Goal: Information Seeking & Learning: Understand process/instructions

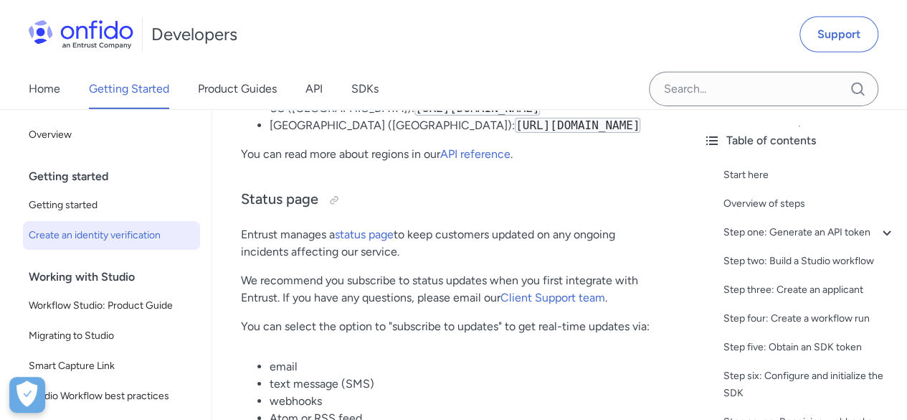
scroll to position [7526, 0]
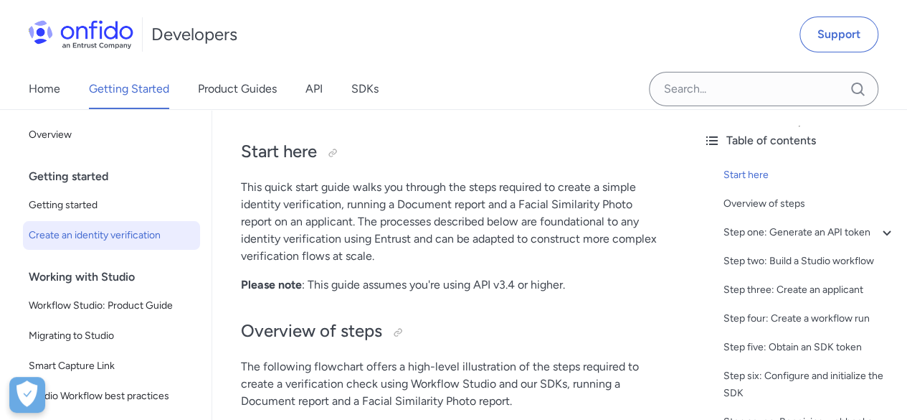
scroll to position [215, 0]
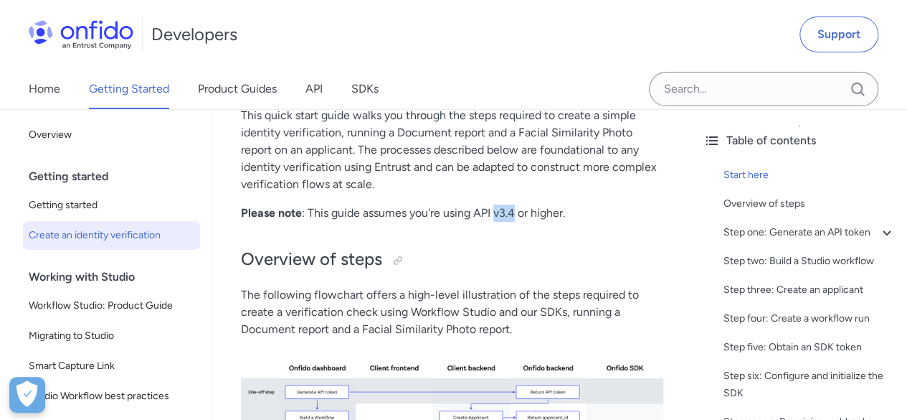
drag, startPoint x: 496, startPoint y: 208, endPoint x: 516, endPoint y: 214, distance: 21.1
click at [516, 214] on p "Please note : This guide assumes you're using API v3.4 or higher." at bounding box center [452, 212] width 423 height 17
copy p "v3.4"
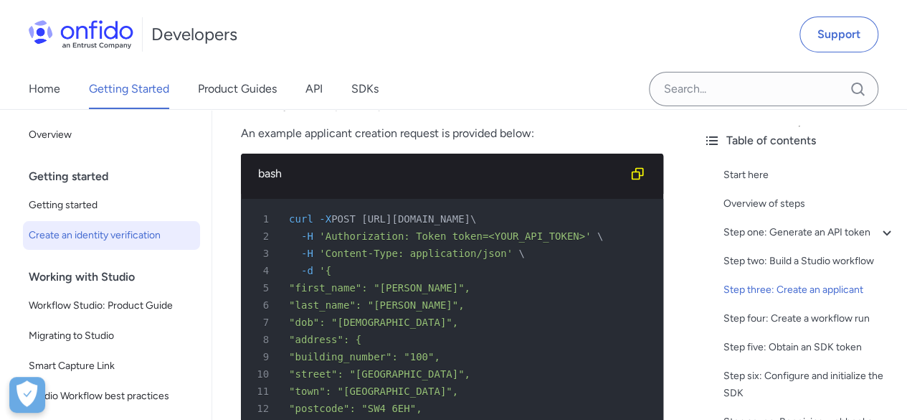
scroll to position [2511, 0]
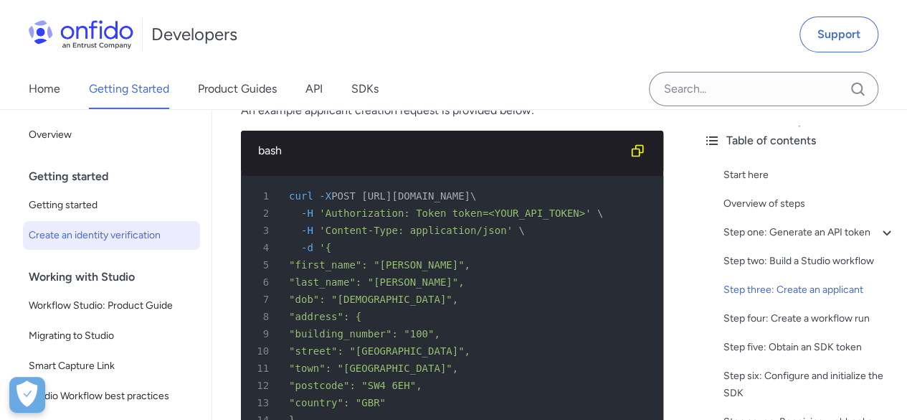
drag, startPoint x: 501, startPoint y: 194, endPoint x: 528, endPoint y: 198, distance: 26.8
click at [471, 198] on span "POST https://api.eu.onfido.com/v3.6/applicants/" at bounding box center [400, 195] width 139 height 11
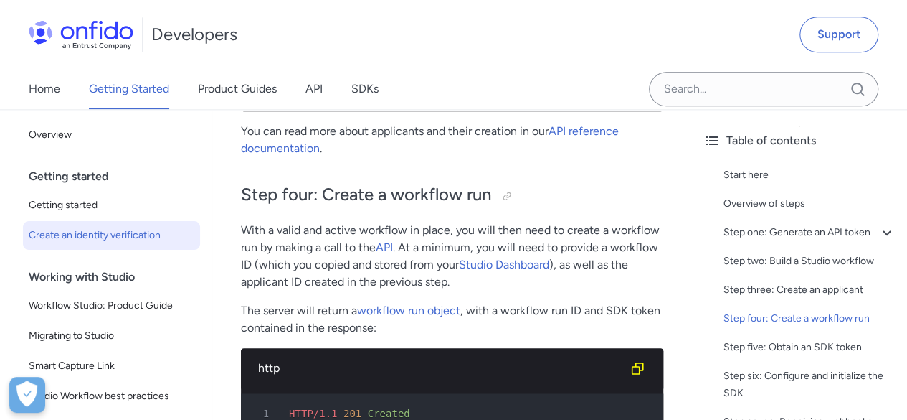
scroll to position [3587, 0]
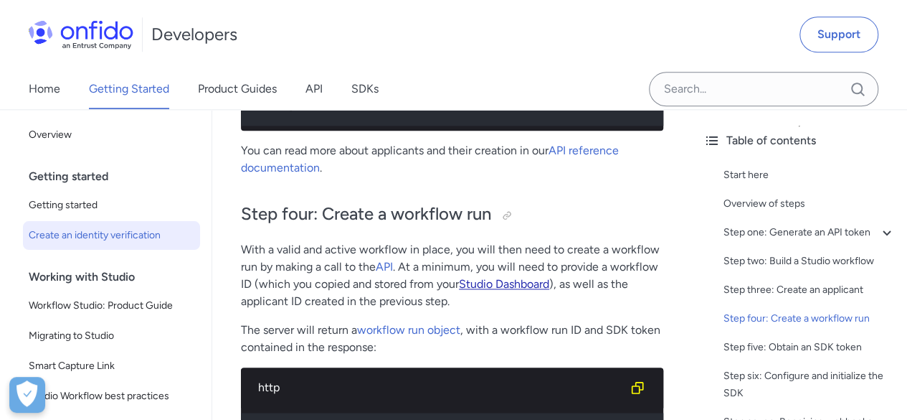
click at [524, 291] on link "Studio Dashboard" at bounding box center [504, 284] width 90 height 14
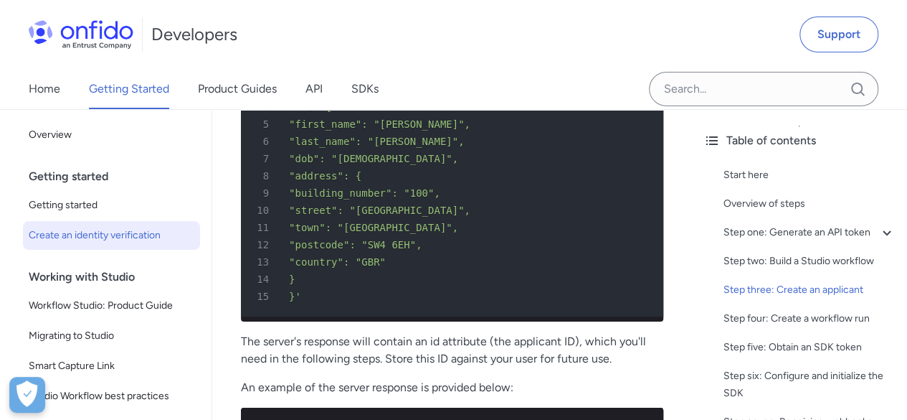
scroll to position [2436, 0]
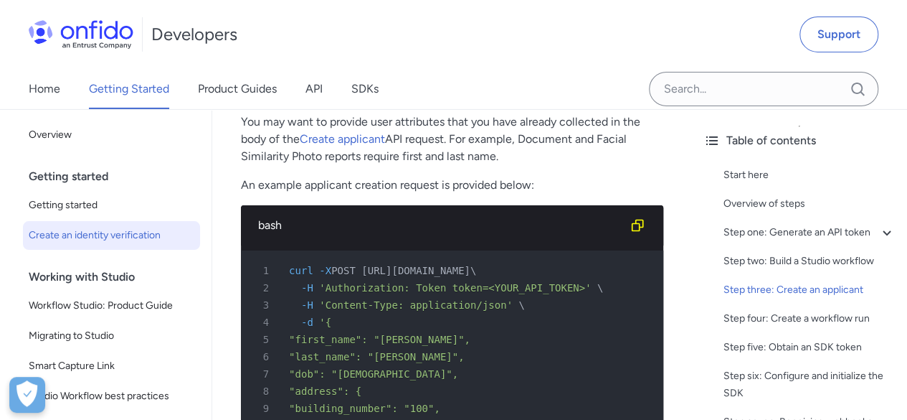
drag, startPoint x: 501, startPoint y: 269, endPoint x: 532, endPoint y: 268, distance: 31.6
click at [471, 268] on span "POST https://api.eu.onfido.com/v3.6/applicants/" at bounding box center [400, 270] width 139 height 11
click at [534, 279] on div "2 -H 'Authorization: Token token=<YOUR_API_TOKEN>' \" at bounding box center [445, 287] width 397 height 17
drag, startPoint x: 503, startPoint y: 267, endPoint x: 528, endPoint y: 270, distance: 25.3
click at [471, 270] on span "POST https://api.eu.onfido.com/v3.6/applicants/" at bounding box center [400, 270] width 139 height 11
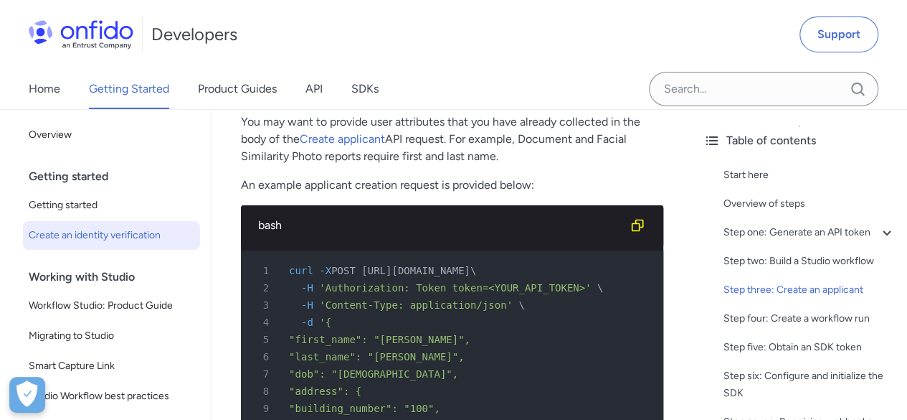
copy span "v3.6"
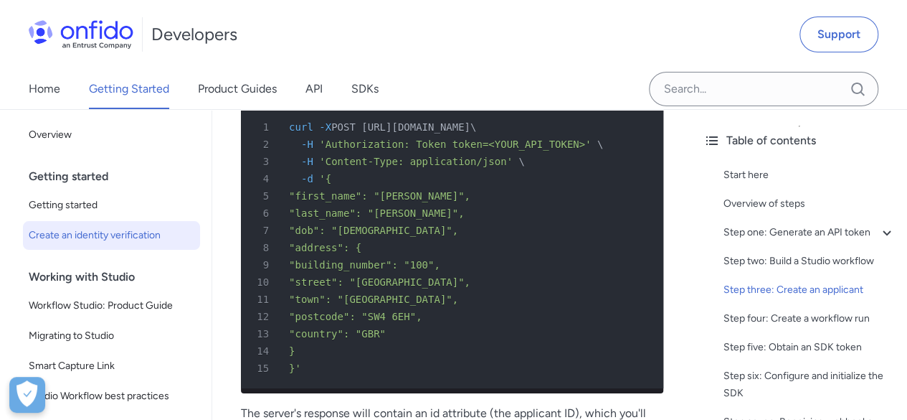
scroll to position [2508, 0]
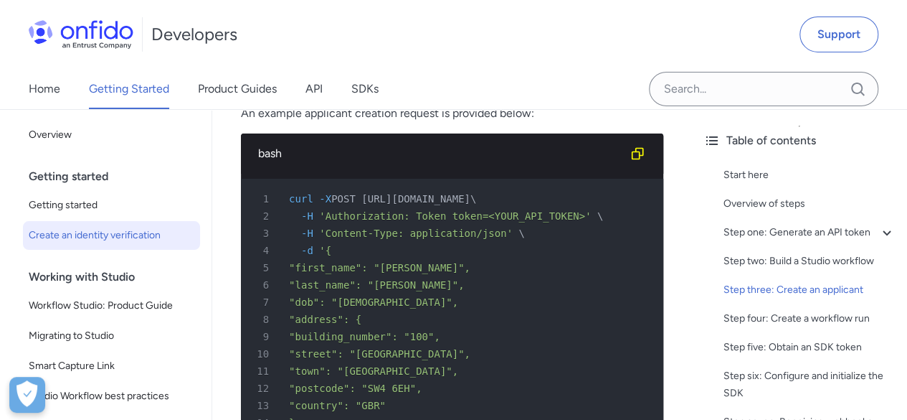
click at [471, 201] on span "POST https://api.eu.onfido.com/v3.6/applicants/" at bounding box center [400, 198] width 139 height 11
drag, startPoint x: 611, startPoint y: 204, endPoint x: 577, endPoint y: 202, distance: 34.5
click at [611, 205] on pre "1 curl -X POST https://api.eu.onfido.com/v3.6/applicants/ \ 2 -H 'Authorization…" at bounding box center [452, 319] width 423 height 281
drag, startPoint x: 525, startPoint y: 199, endPoint x: 593, endPoint y: 190, distance: 68.7
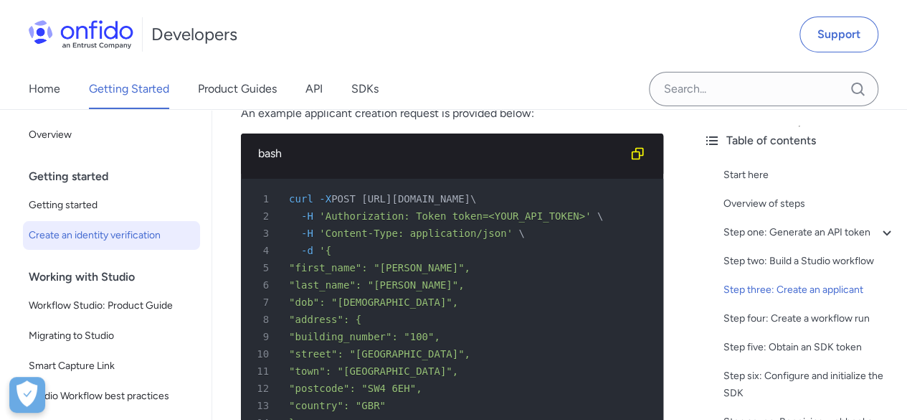
click at [593, 190] on div "1 curl -X POST https://api.eu.onfido.com/v3.6/applicants/ \" at bounding box center [445, 198] width 397 height 17
copy span "/applicants/"
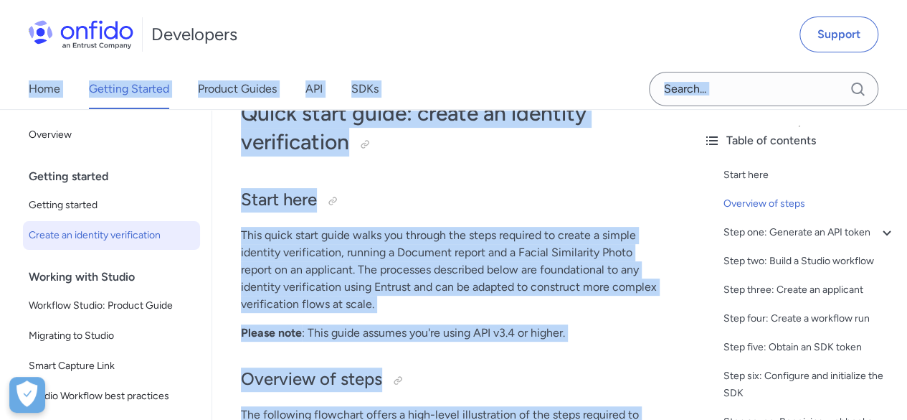
scroll to position [0, 0]
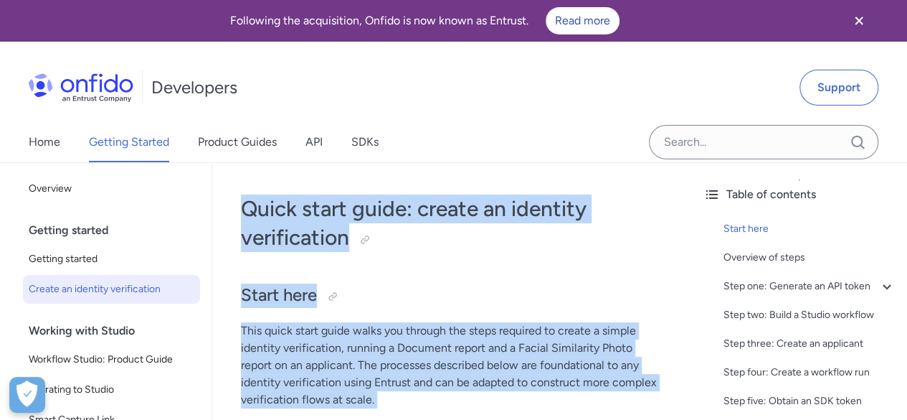
drag, startPoint x: 396, startPoint y: 362, endPoint x: 227, endPoint y: 199, distance: 235.4
copy div "Quick start guide: create an identity verification Start here This quick start …"
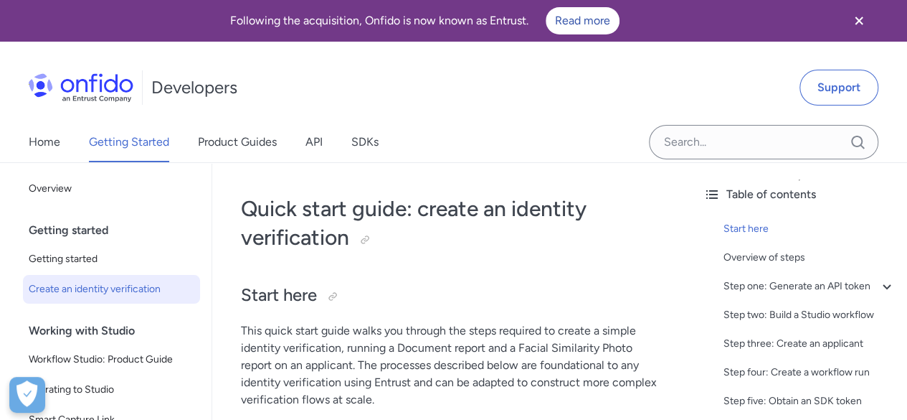
click at [392, 85] on div "Developers Support" at bounding box center [453, 87] width 907 height 69
click at [316, 137] on link "API" at bounding box center [314, 142] width 17 height 40
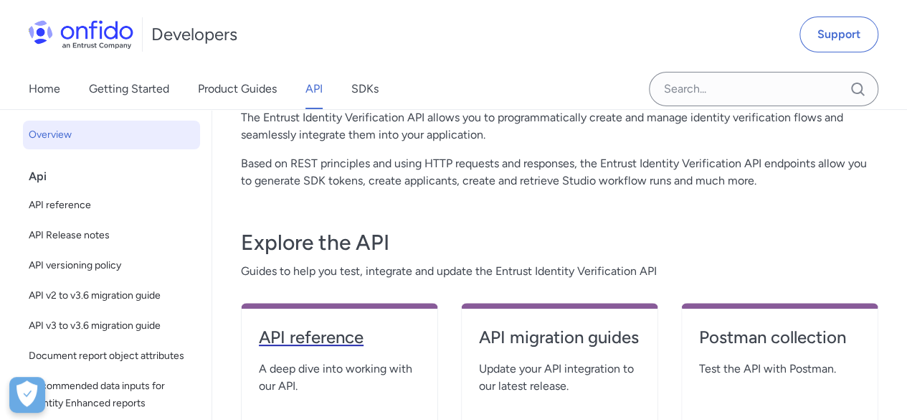
scroll to position [181, 0]
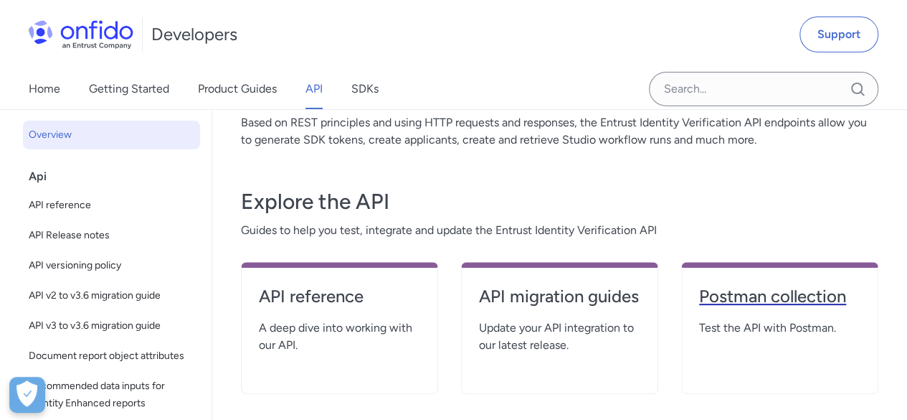
click at [758, 301] on h4 "Postman collection" at bounding box center [779, 296] width 161 height 23
click at [730, 296] on h4 "Postman collection" at bounding box center [779, 296] width 161 height 23
